Goal: Task Accomplishment & Management: Complete application form

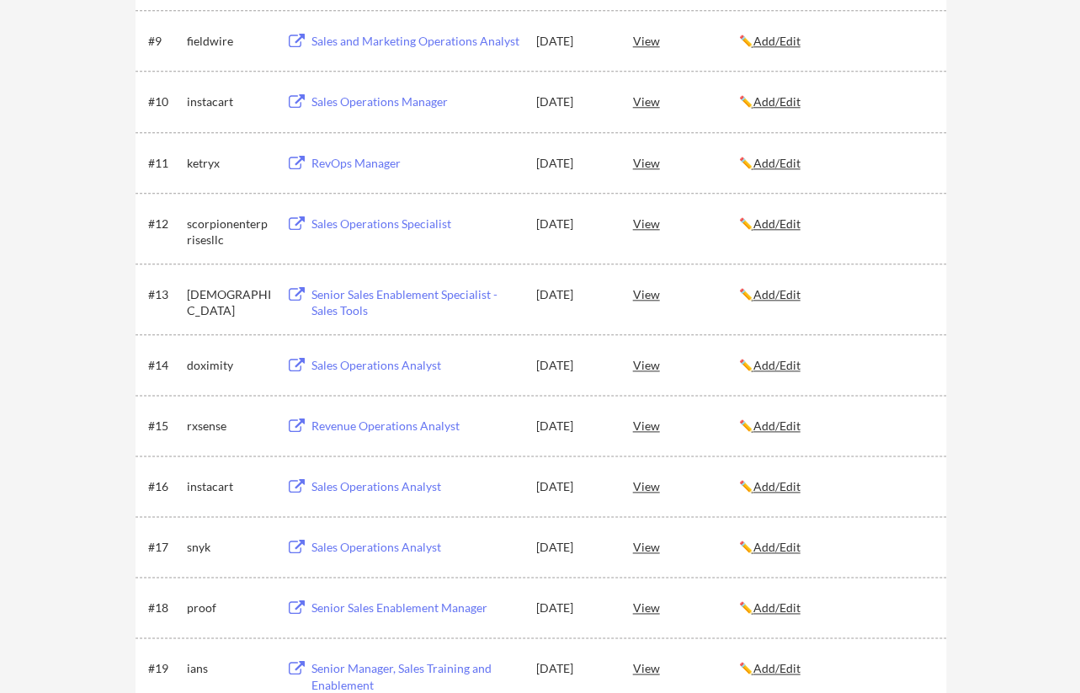
scroll to position [687, 0]
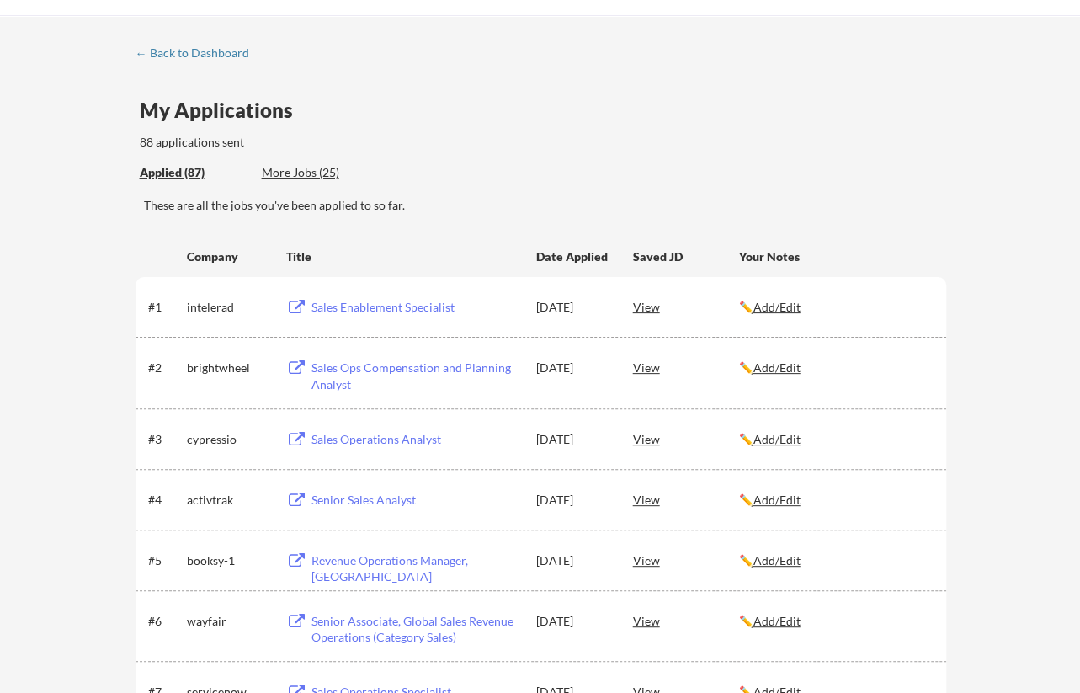
scroll to position [13, 0]
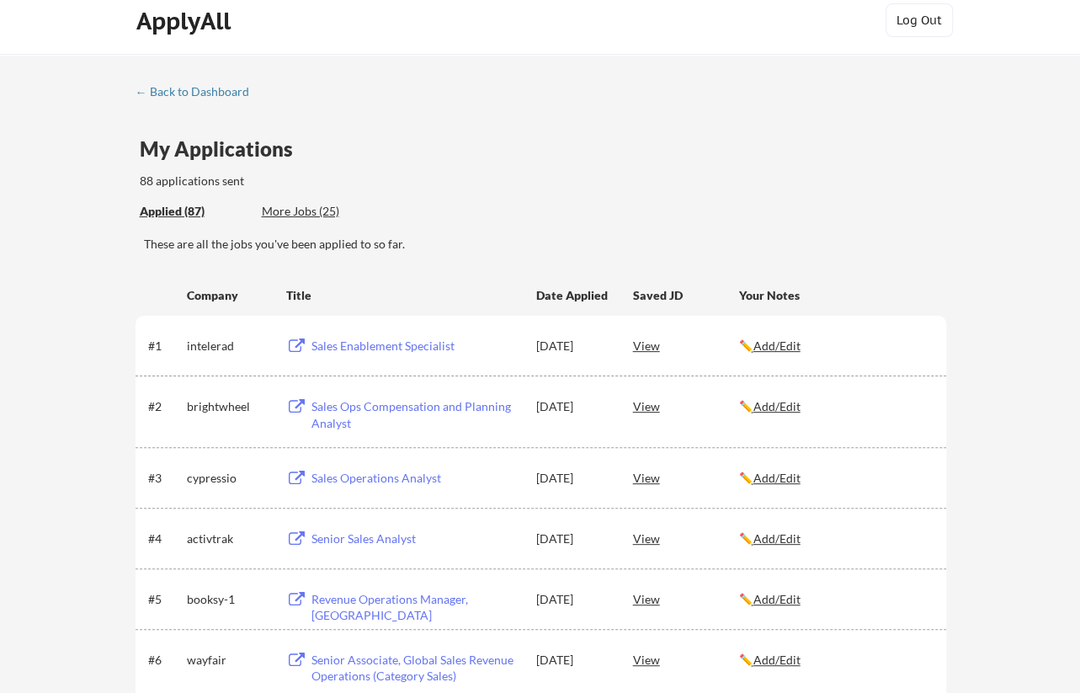
click at [296, 209] on div "More Jobs (25)" at bounding box center [324, 211] width 124 height 17
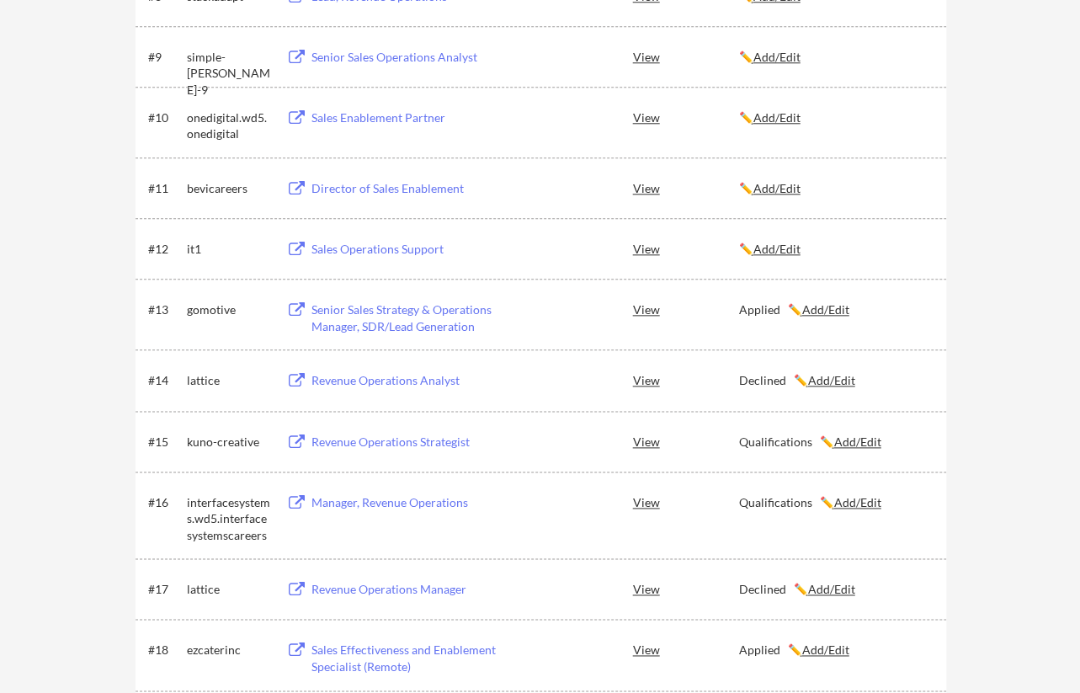
scroll to position [687, 0]
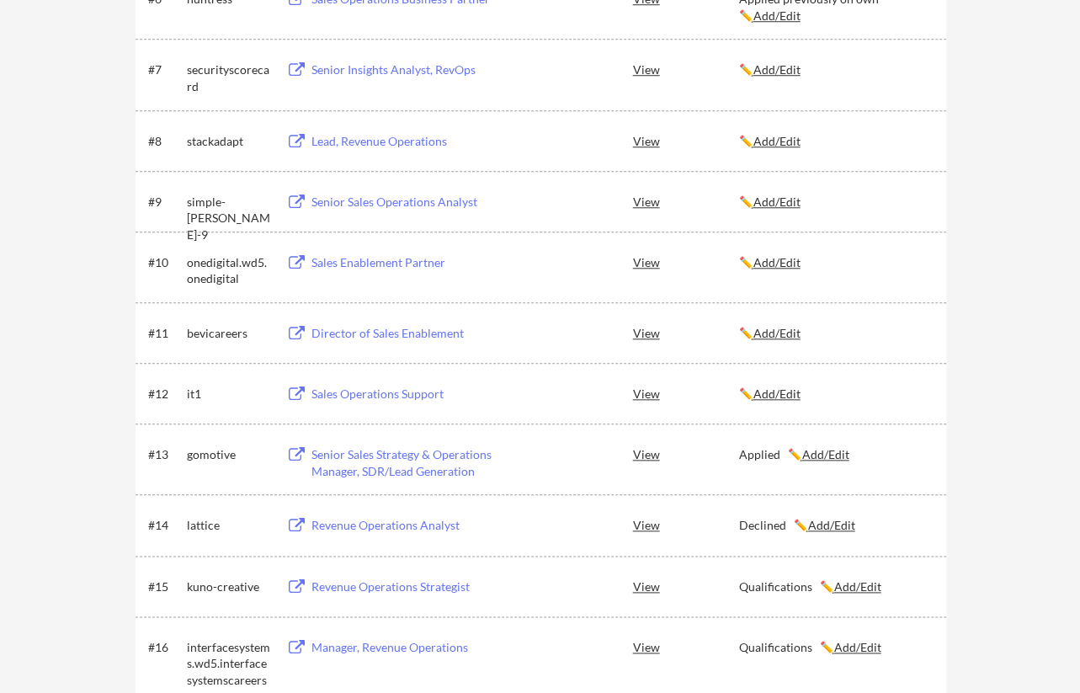
click at [644, 200] on div "View" at bounding box center [686, 201] width 106 height 30
click at [396, 201] on div "Senior Sales Operations Analyst" at bounding box center [416, 202] width 209 height 17
click at [801, 201] on u "Add/Edit" at bounding box center [777, 201] width 47 height 14
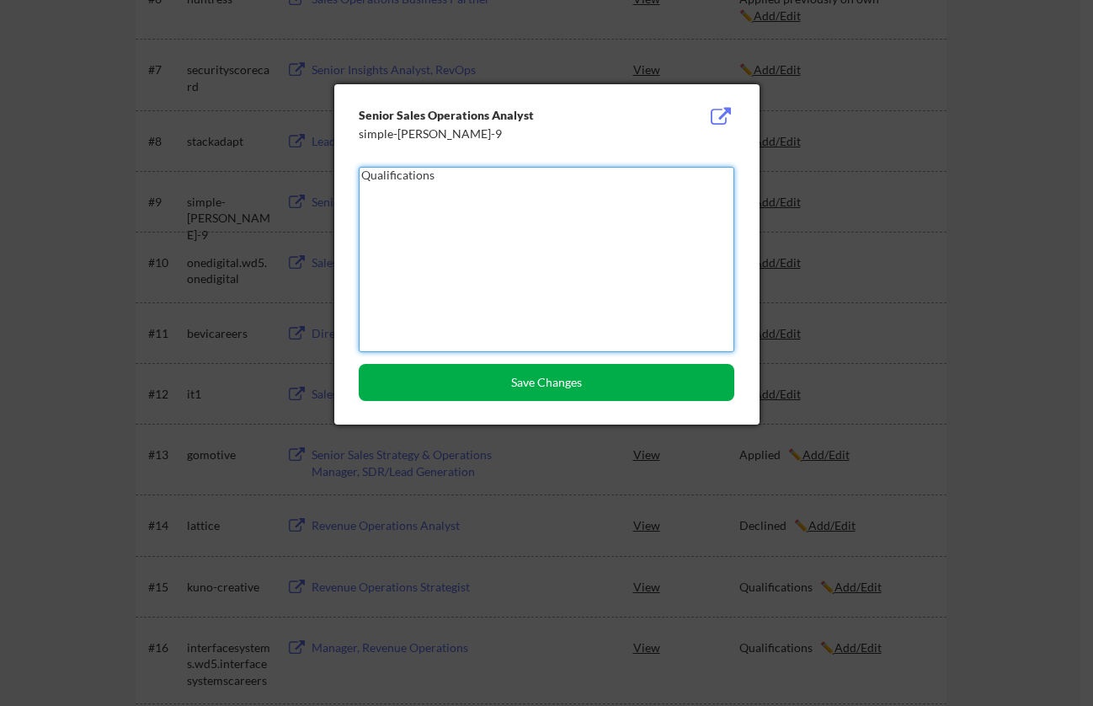
type textarea "Qualifications"
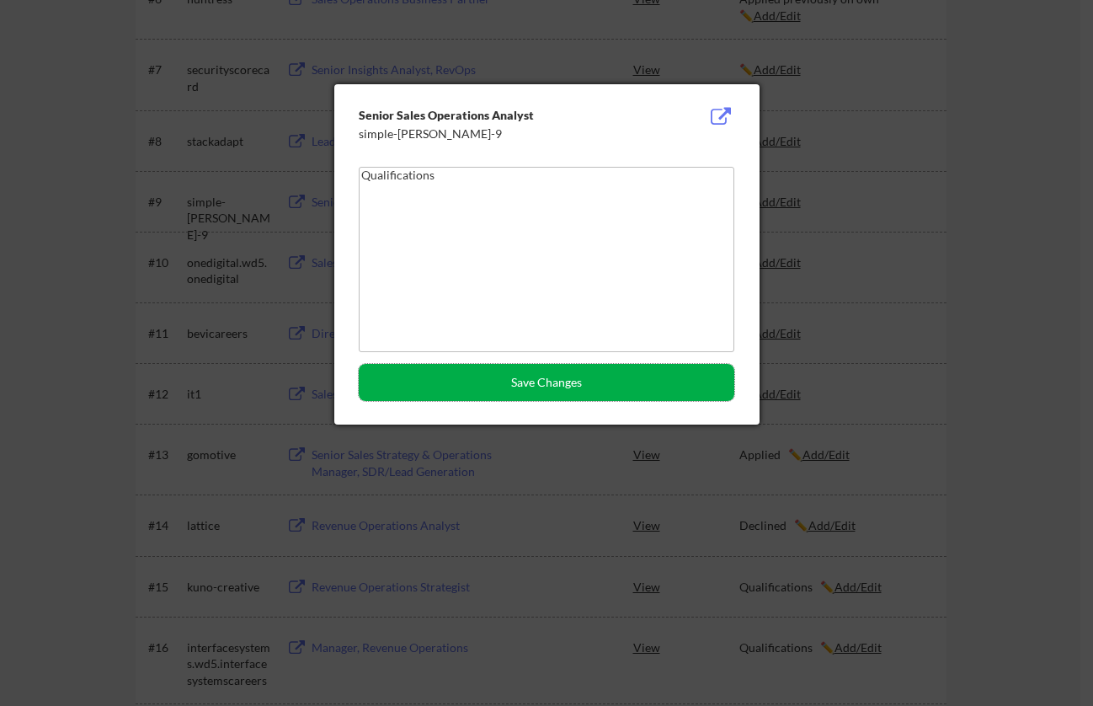
click at [579, 376] on button "Save Changes" at bounding box center [547, 382] width 376 height 37
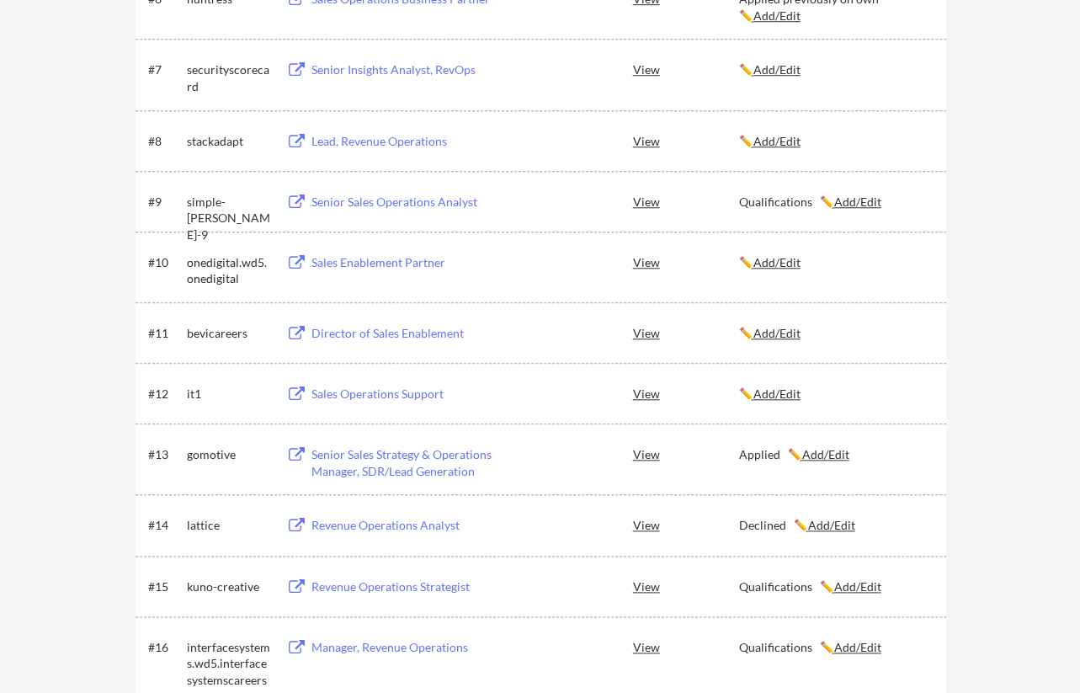
click at [399, 393] on div "Sales Operations Support" at bounding box center [416, 394] width 209 height 17
